Goal: Information Seeking & Learning: Learn about a topic

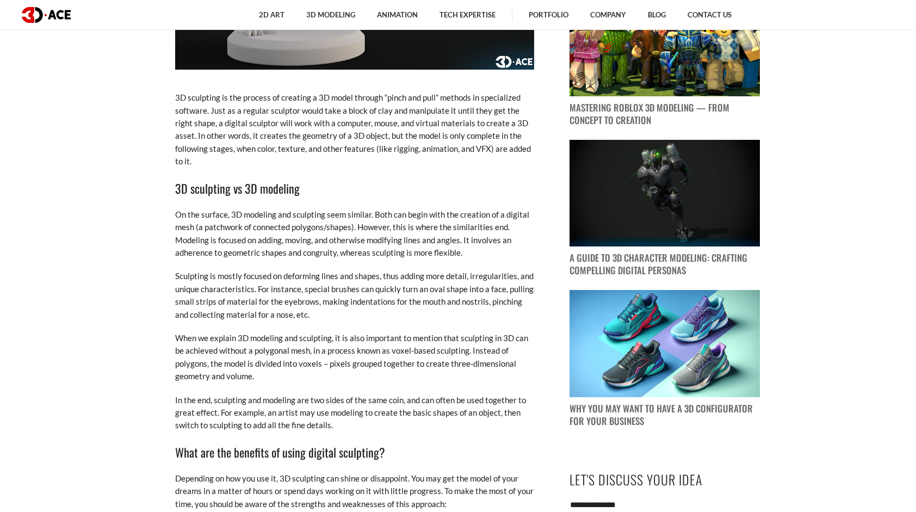
scroll to position [862, 0]
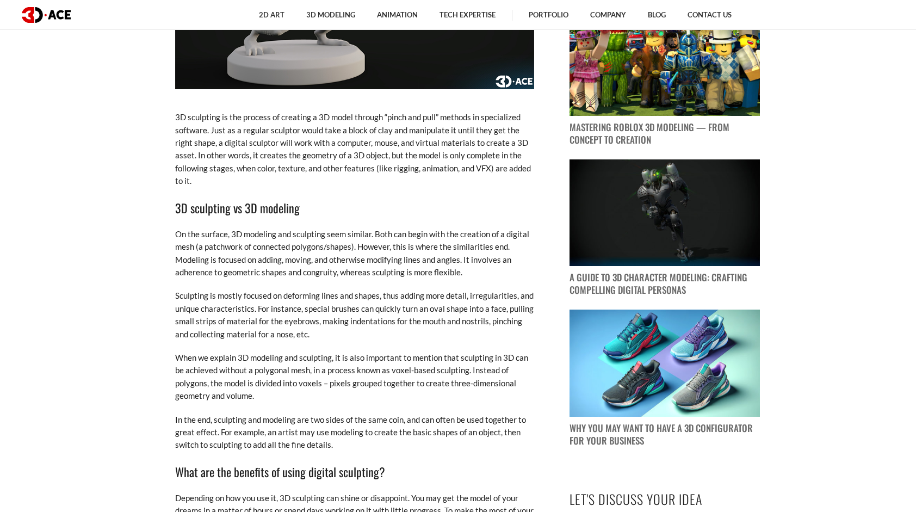
click at [199, 389] on p "When we explain 3D modeling and sculpting, it is also important to mention that…" at bounding box center [354, 377] width 359 height 51
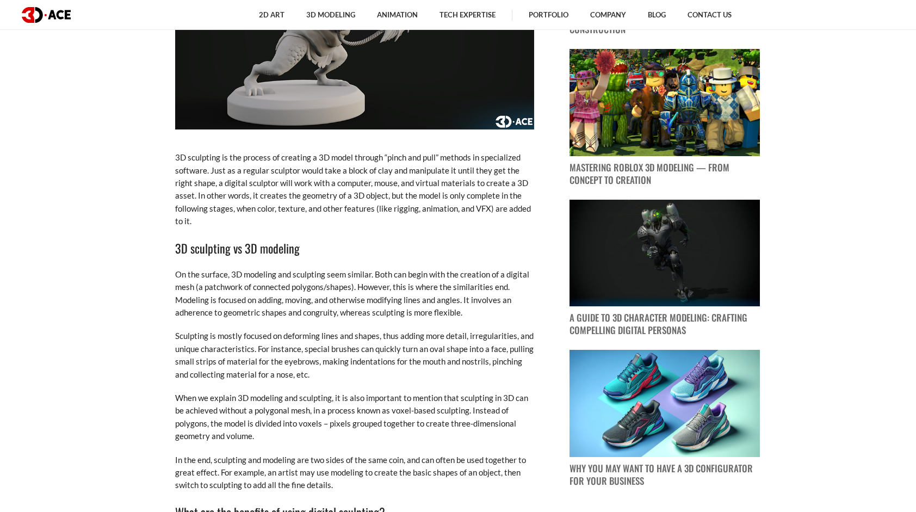
scroll to position [830, 0]
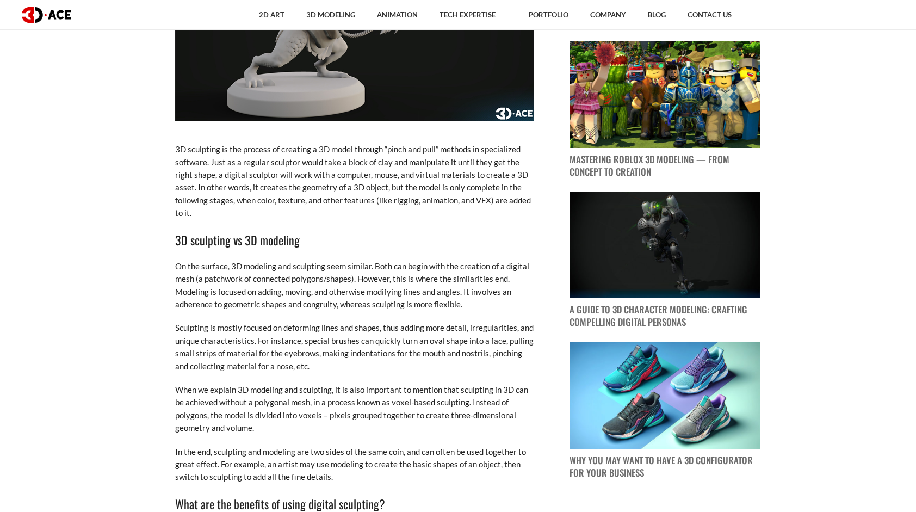
click at [269, 260] on p "On the surface, 3D modeling and sculpting seem similar. Both can begin with the…" at bounding box center [354, 285] width 359 height 51
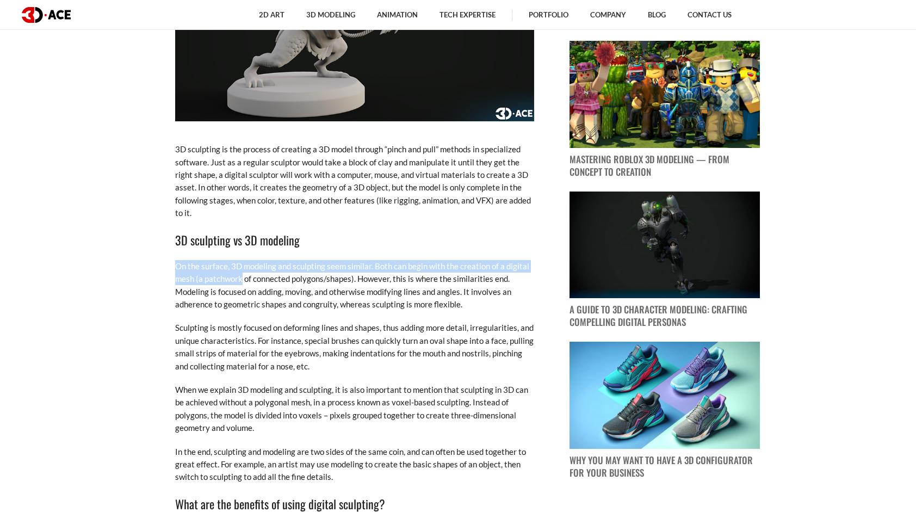
drag, startPoint x: 173, startPoint y: 254, endPoint x: 242, endPoint y: 262, distance: 69.6
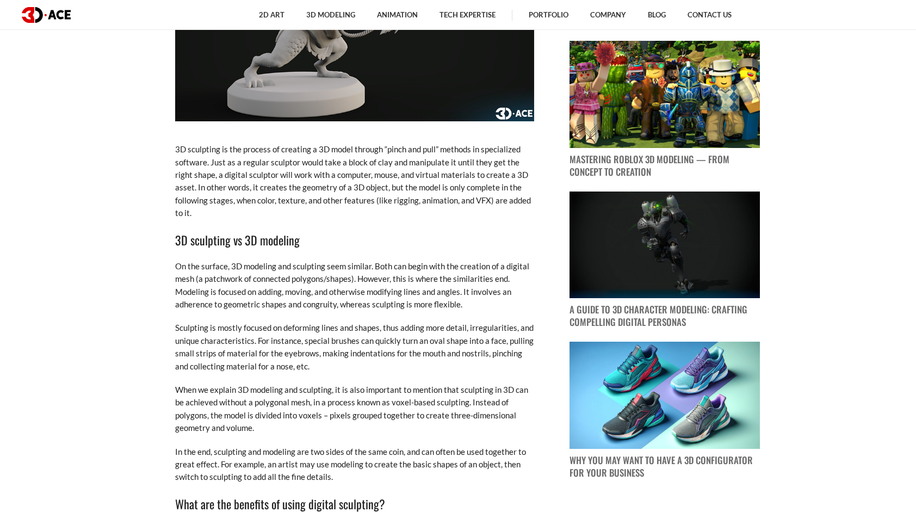
drag, startPoint x: 242, startPoint y: 262, endPoint x: 208, endPoint y: 317, distance: 64.5
click at [208, 322] on p "Sculpting is mostly focused on deforming lines and shapes, thus adding more det…" at bounding box center [354, 347] width 359 height 51
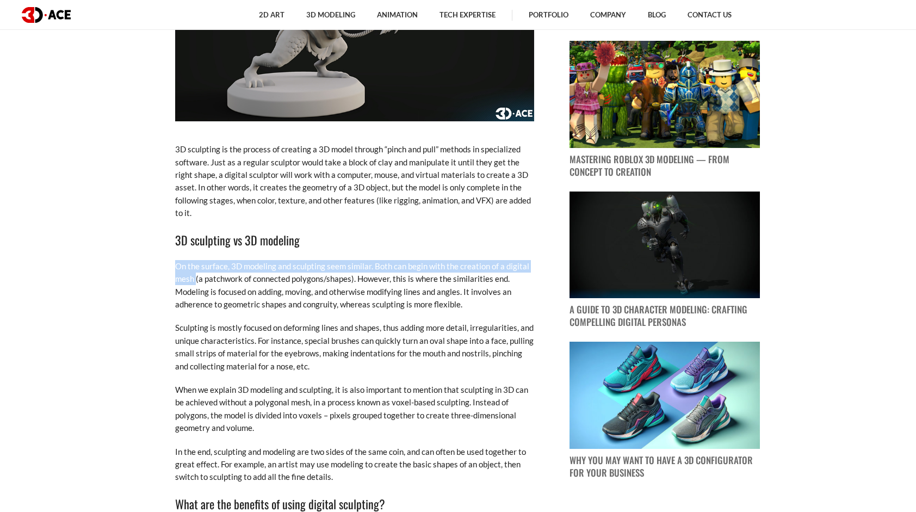
drag, startPoint x: 172, startPoint y: 251, endPoint x: 197, endPoint y: 269, distance: 30.5
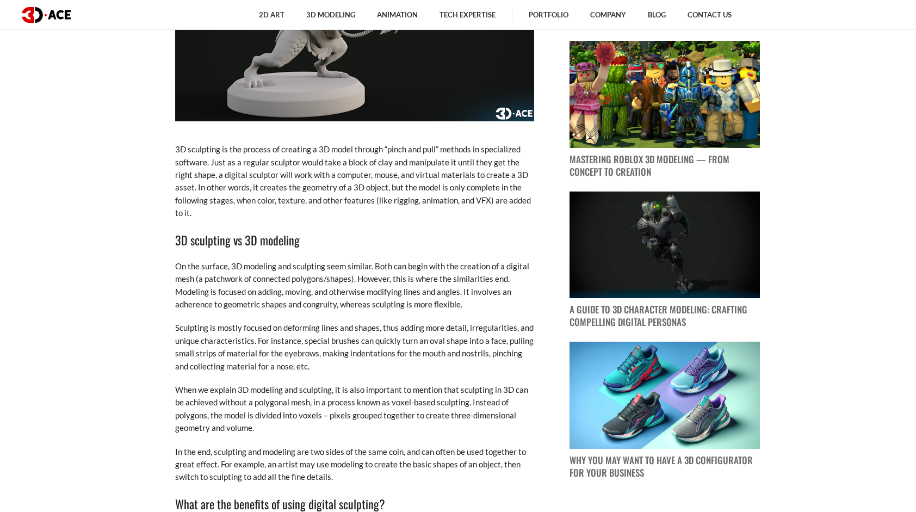
drag, startPoint x: 197, startPoint y: 269, endPoint x: 178, endPoint y: 316, distance: 50.3
click at [178, 322] on p "Sculpting is mostly focused on deforming lines and shapes, thus adding more det…" at bounding box center [354, 347] width 359 height 51
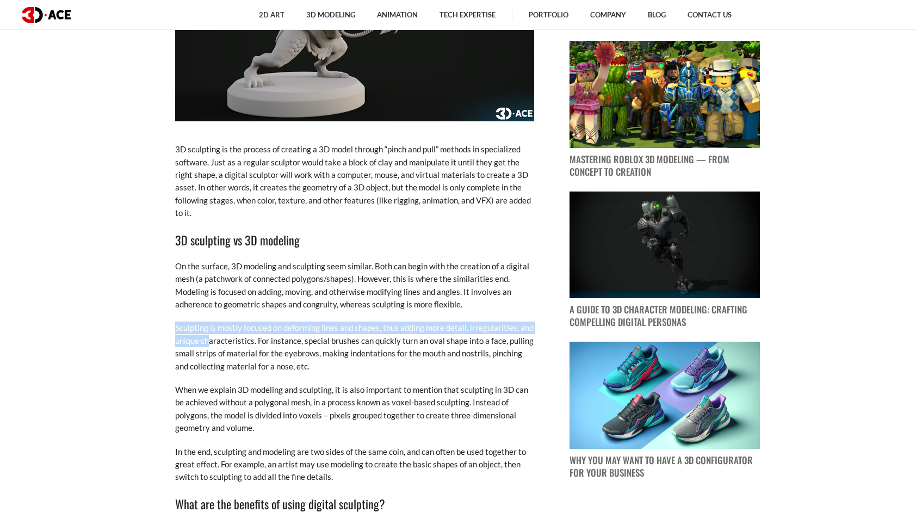
drag, startPoint x: 176, startPoint y: 316, endPoint x: 210, endPoint y: 325, distance: 35.5
click at [210, 325] on p "Sculpting is mostly focused on deforming lines and shapes, thus adding more det…" at bounding box center [354, 347] width 359 height 51
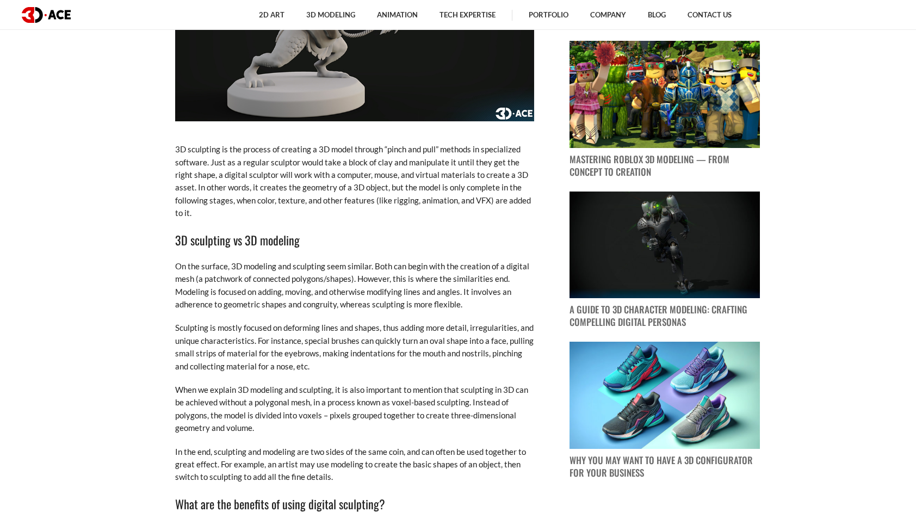
drag, startPoint x: 210, startPoint y: 325, endPoint x: 200, endPoint y: 358, distance: 33.7
click at [200, 358] on p "Sculpting is mostly focused on deforming lines and shapes, thus adding more det…" at bounding box center [354, 347] width 359 height 51
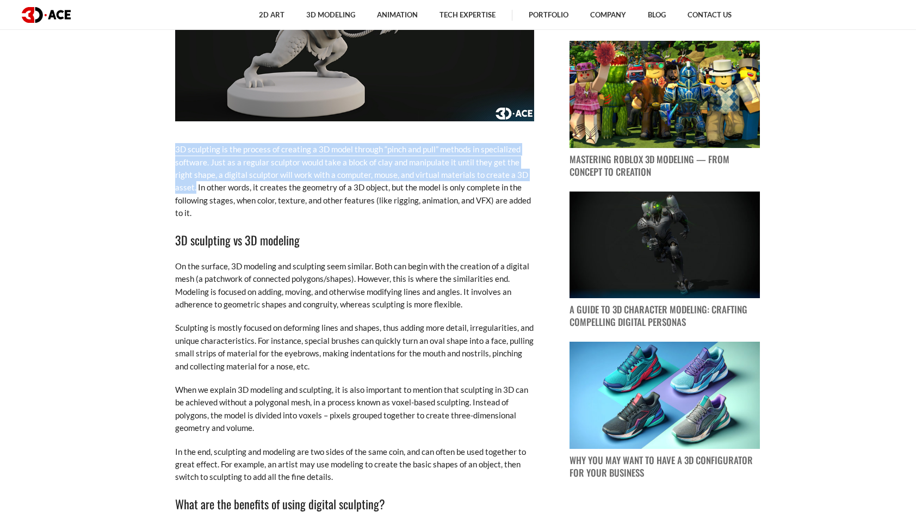
drag, startPoint x: 176, startPoint y: 147, endPoint x: 533, endPoint y: 175, distance: 358.5
click at [533, 175] on p "3D sculpting is the process of creating a 3D model through “pinch and pull” met…" at bounding box center [354, 181] width 359 height 76
drag, startPoint x: 533, startPoint y: 175, endPoint x: 493, endPoint y: 175, distance: 40.3
copy p "3D sculpting is the process of creating a 3D model through “pinch and pull” met…"
